Goal: Task Accomplishment & Management: Use online tool/utility

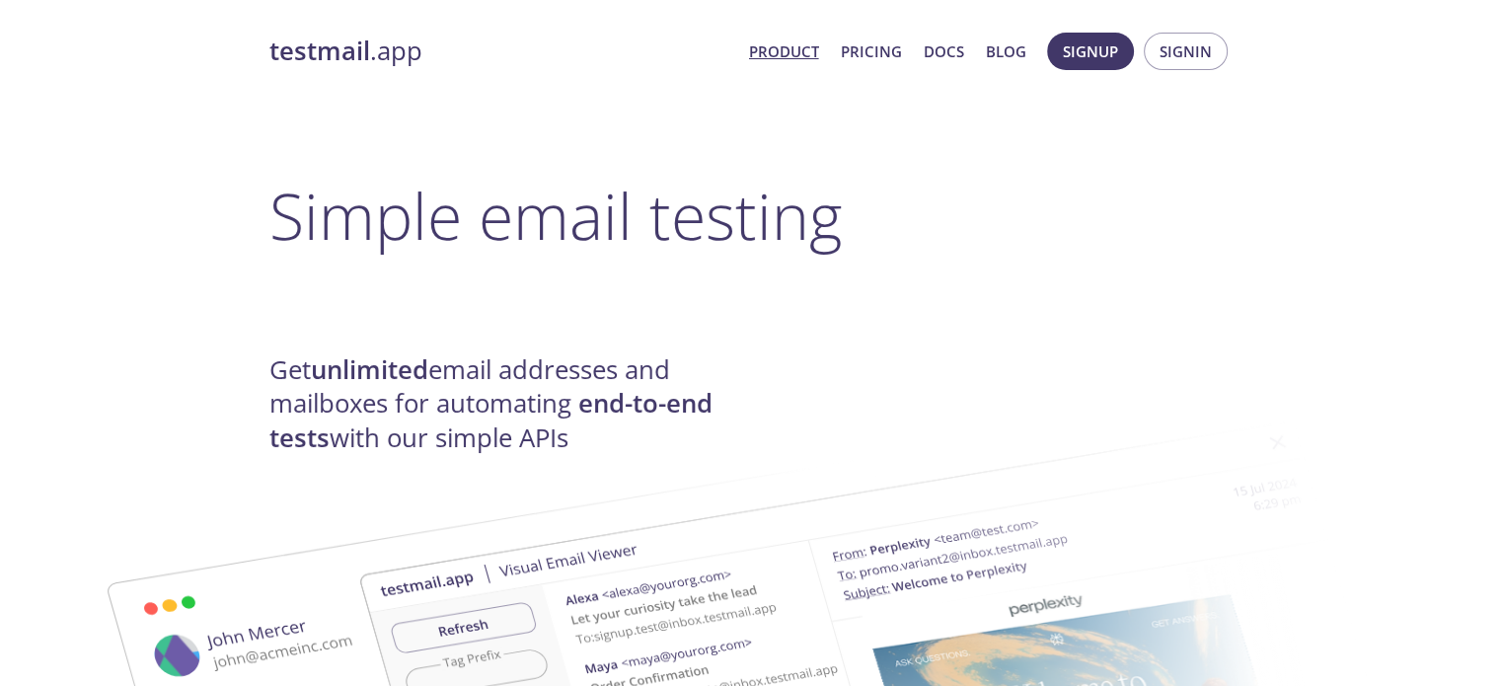
click at [1200, 40] on span "Signin" at bounding box center [1186, 51] width 52 height 26
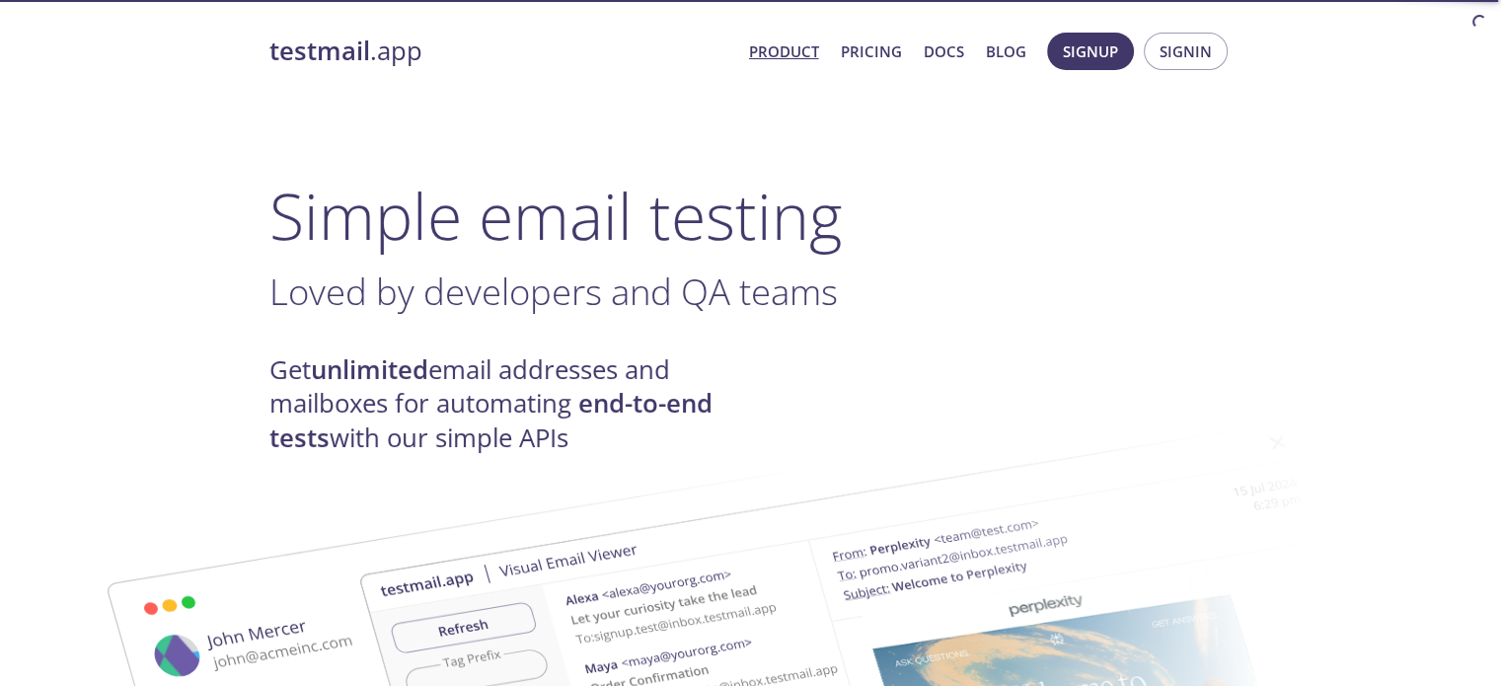
click at [1185, 46] on span "Signin" at bounding box center [1186, 51] width 52 height 26
click at [1204, 44] on span "Signin" at bounding box center [1186, 51] width 52 height 26
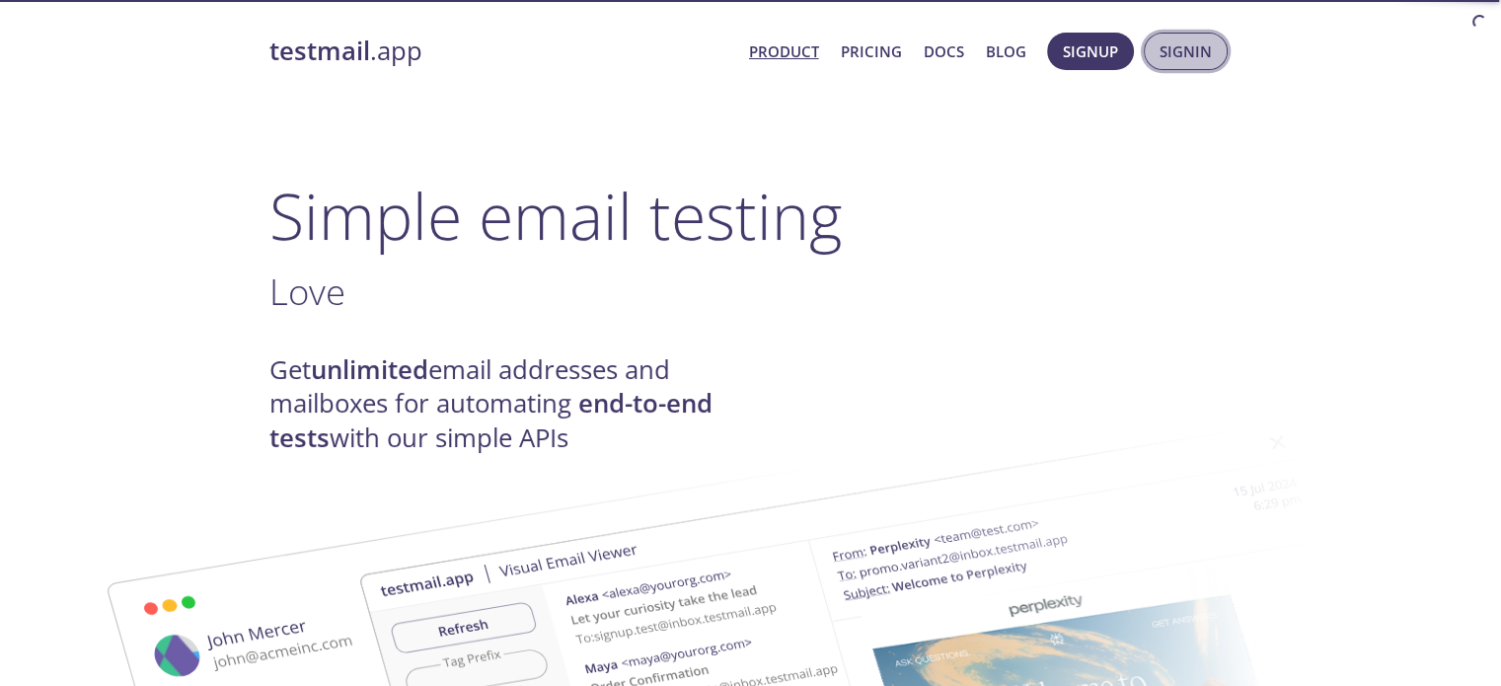
click at [1216, 42] on button "Signin" at bounding box center [1186, 51] width 84 height 37
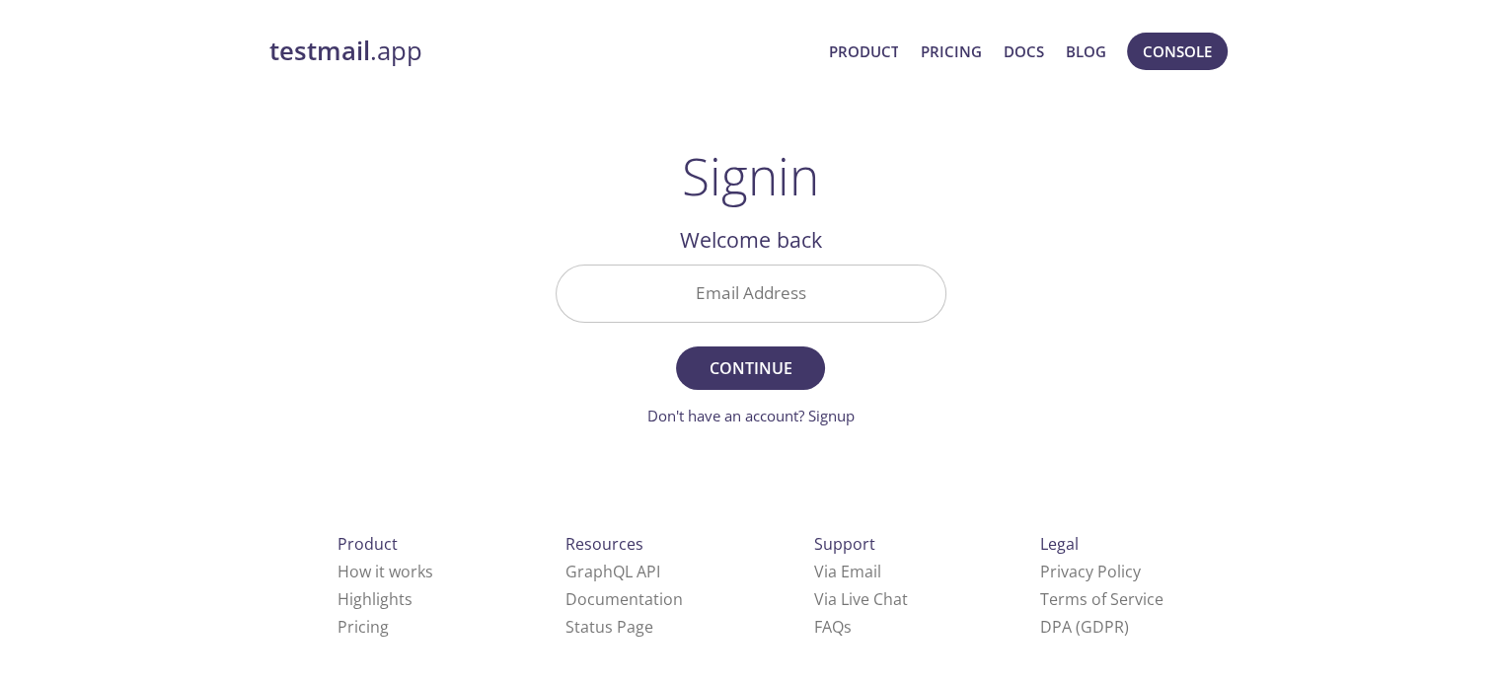
click at [892, 303] on input "Email Address" at bounding box center [751, 293] width 389 height 56
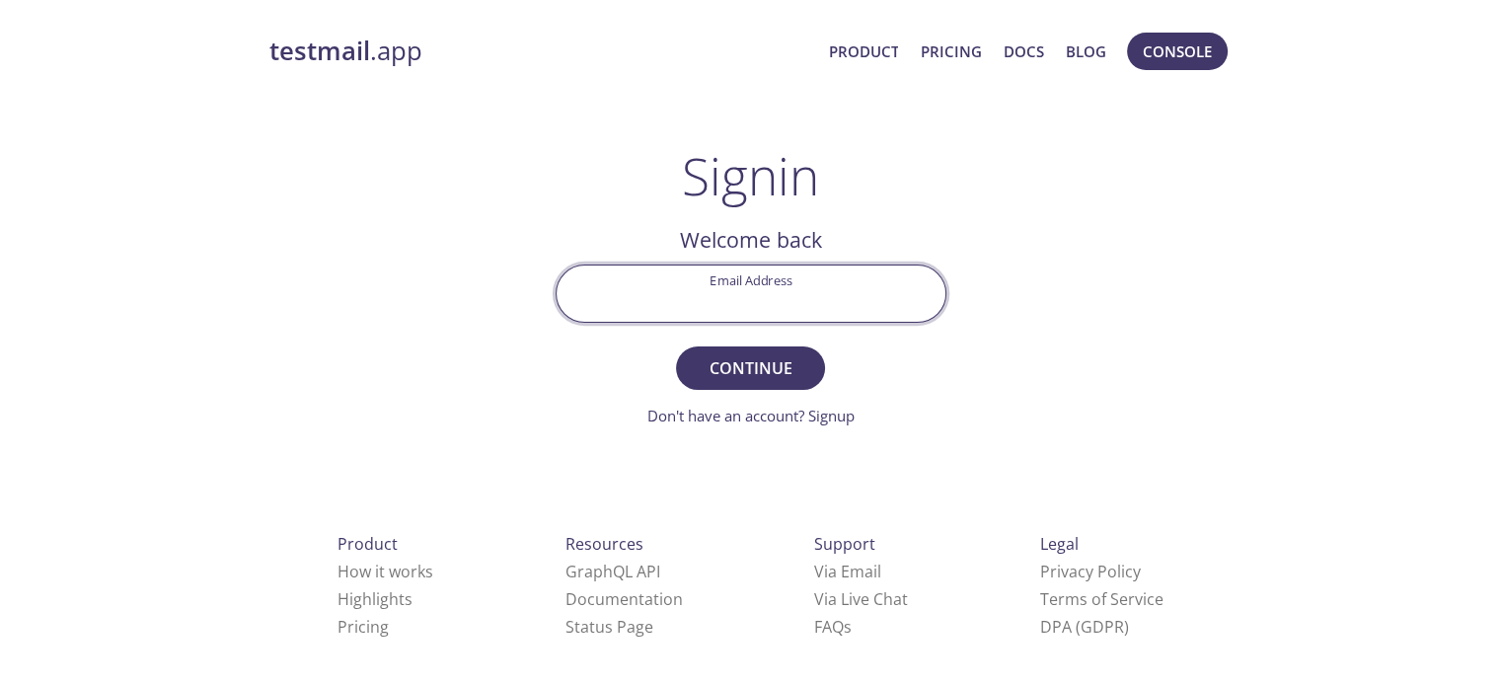
type input "[EMAIL_ADDRESS][DOMAIN_NAME]"
click at [735, 362] on span "Continue" at bounding box center [750, 368] width 105 height 28
click at [829, 283] on input "Signin Security Code" at bounding box center [751, 293] width 389 height 56
paste input "N6PL18M"
type input "N6PL18M"
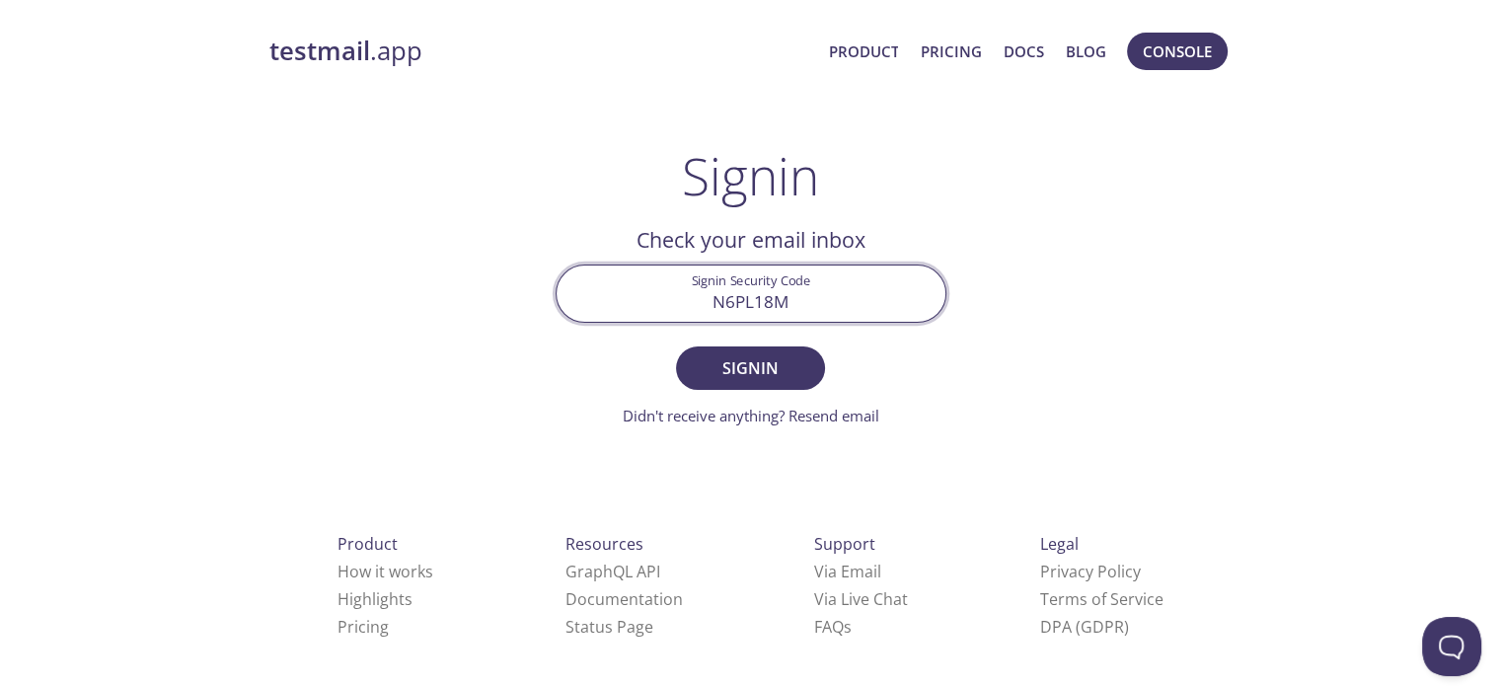
click at [746, 372] on span "Signin" at bounding box center [750, 368] width 105 height 28
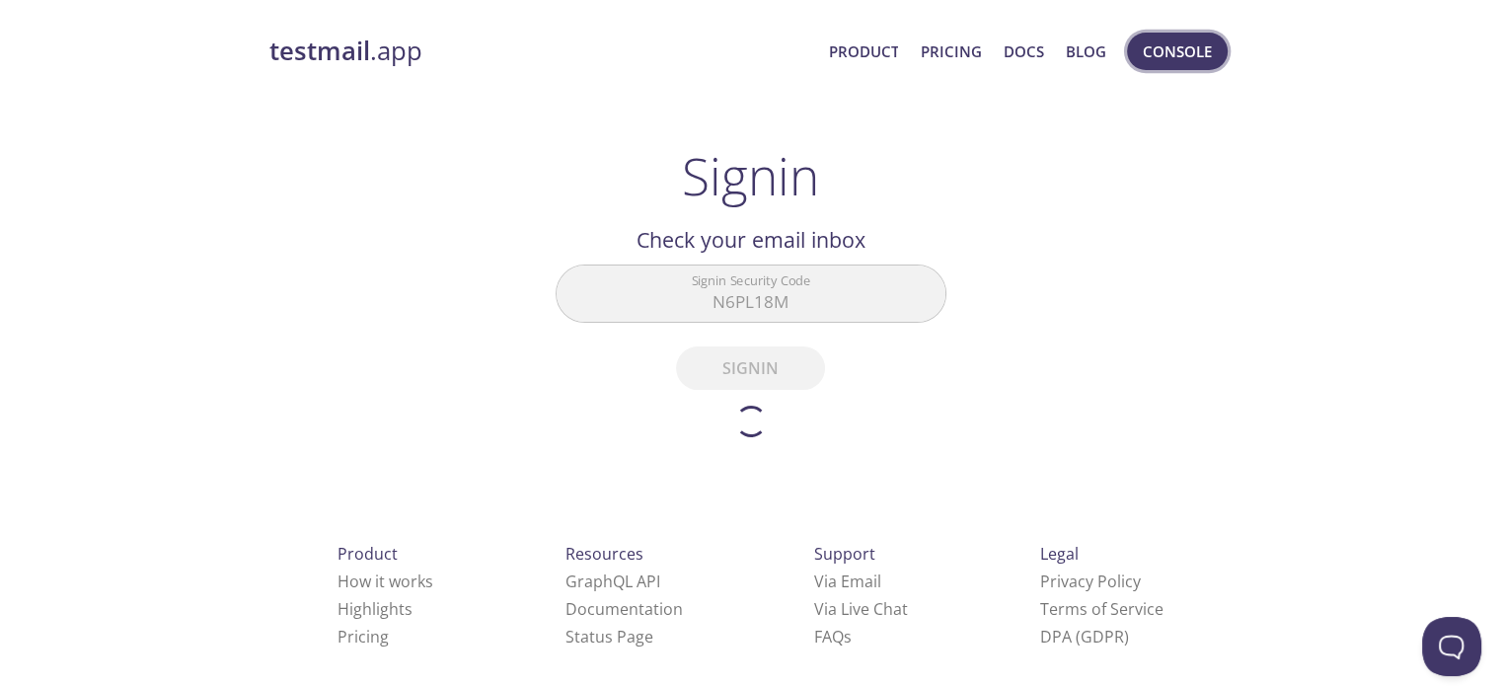
click at [1201, 46] on span "Console" at bounding box center [1177, 51] width 69 height 26
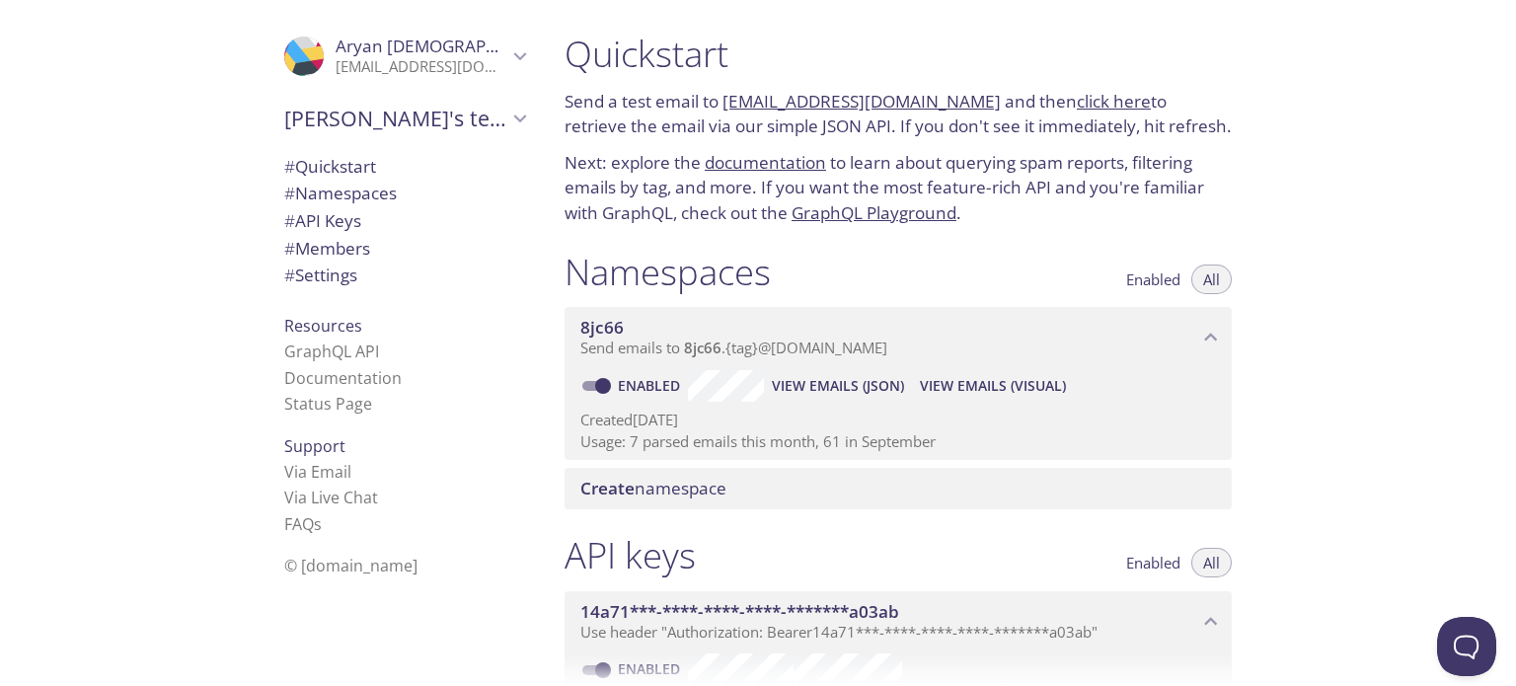
click at [896, 375] on span "View Emails (JSON)" at bounding box center [838, 386] width 132 height 24
